Goal: Check status

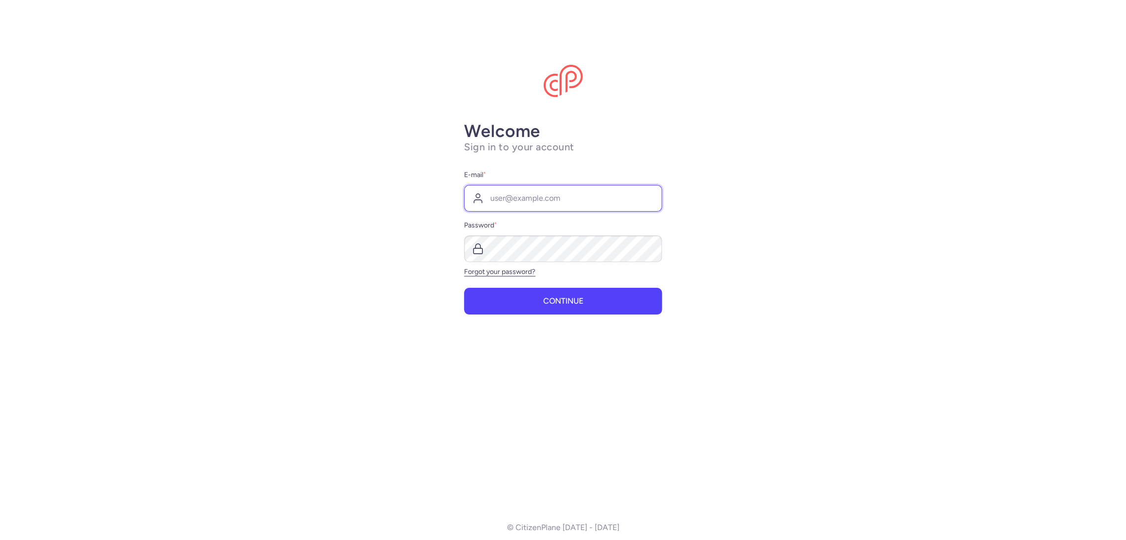
type input "[EMAIL_ADDRESS][DOMAIN_NAME]"
drag, startPoint x: 549, startPoint y: 321, endPoint x: 552, endPoint y: 312, distance: 8.9
click at [549, 320] on div "Welcome Sign in to your account E-mail * [EMAIL_ADDRESS][DOMAIN_NAME] Password …" at bounding box center [563, 310] width 198 height 379
click at [553, 312] on button "Continue" at bounding box center [563, 301] width 198 height 27
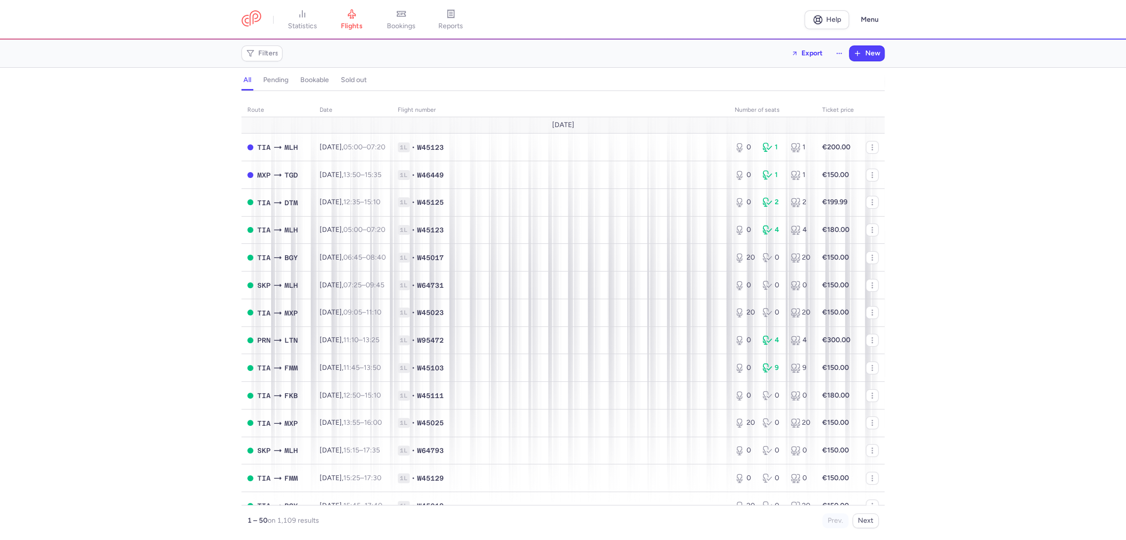
click at [97, 338] on div "route date Flight number number of seats Ticket price [DATE] TIA MLH [DATE] 05:…" at bounding box center [563, 318] width 1126 height 443
click at [452, 14] on icon at bounding box center [450, 14] width 3 height 0
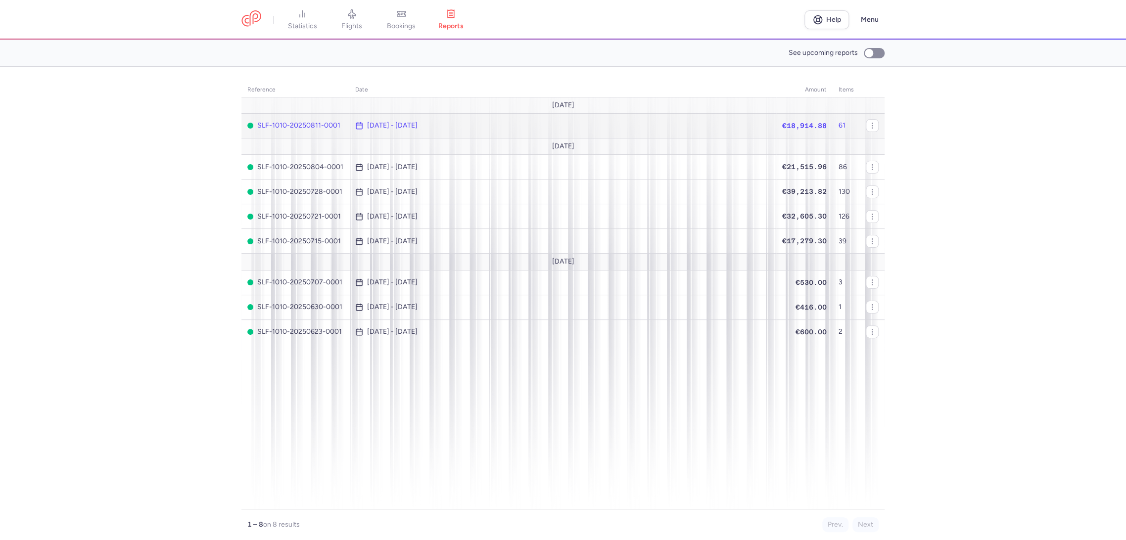
drag, startPoint x: 756, startPoint y: 132, endPoint x: 797, endPoint y: 113, distance: 45.4
click at [824, 123] on tr "SLF-1010-20250811-0001 [DATE] - [DATE] €18,914.88 61" at bounding box center [562, 125] width 643 height 25
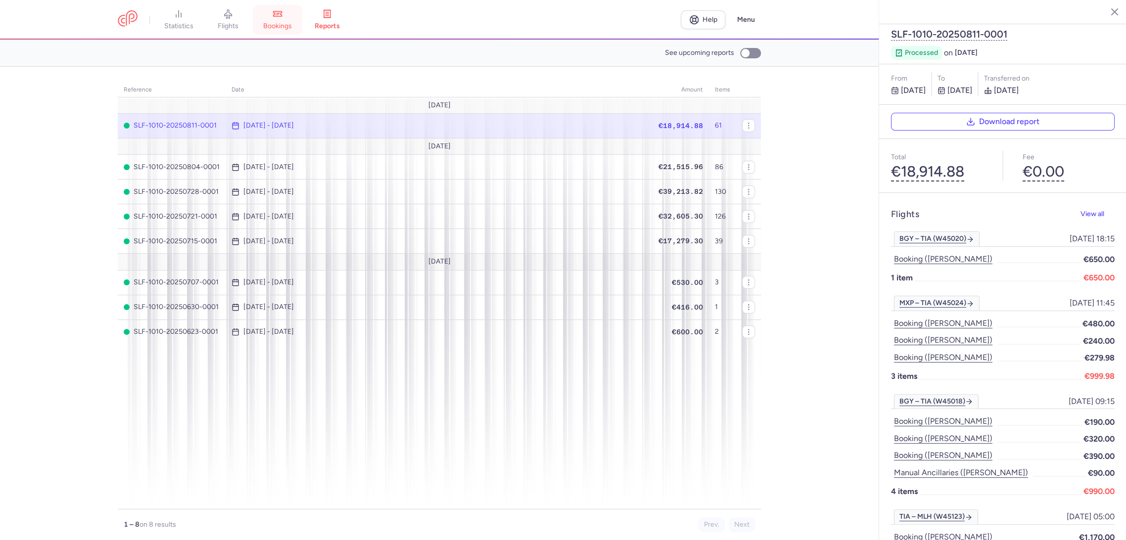
click at [278, 21] on link "bookings" at bounding box center [277, 20] width 49 height 22
